Goal: Task Accomplishment & Management: Manage account settings

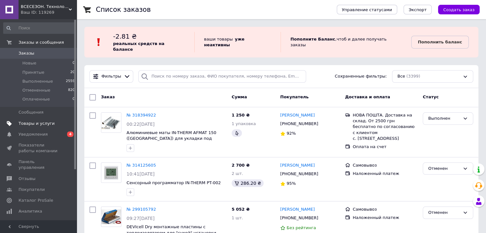
click at [37, 123] on span "Товары и услуги" at bounding box center [37, 124] width 36 height 6
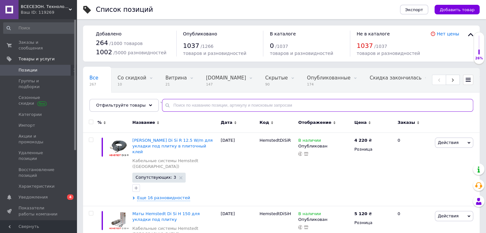
click at [186, 105] on input "text" at bounding box center [317, 105] width 311 height 13
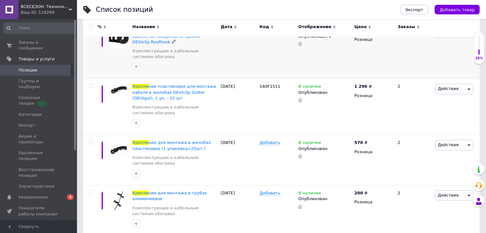
scroll to position [119, 0]
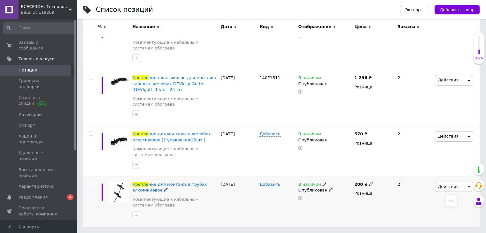
type input "крепле"
click at [369, 184] on icon at bounding box center [371, 184] width 4 height 4
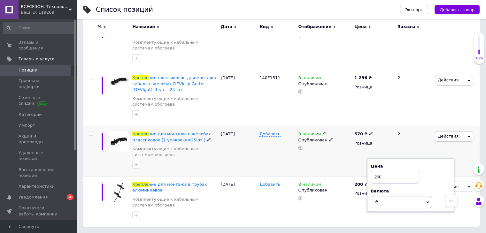
drag, startPoint x: 389, startPoint y: 179, endPoint x: 363, endPoint y: 172, distance: 26.5
click at [363, 172] on div "% Название Дата Код Отображение Цена Заказы Крепле ние пластиковое для монтажа …" at bounding box center [281, 111] width 397 height 231
type input "300"
click at [342, 206] on div "В наличии Опубликован" at bounding box center [325, 202] width 56 height 50
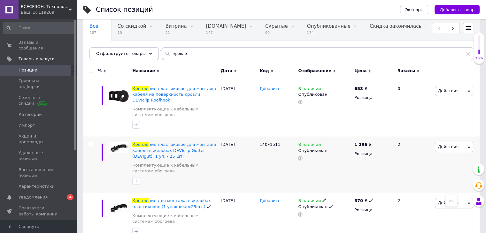
scroll to position [0, 0]
